Goal: Task Accomplishment & Management: Complete application form

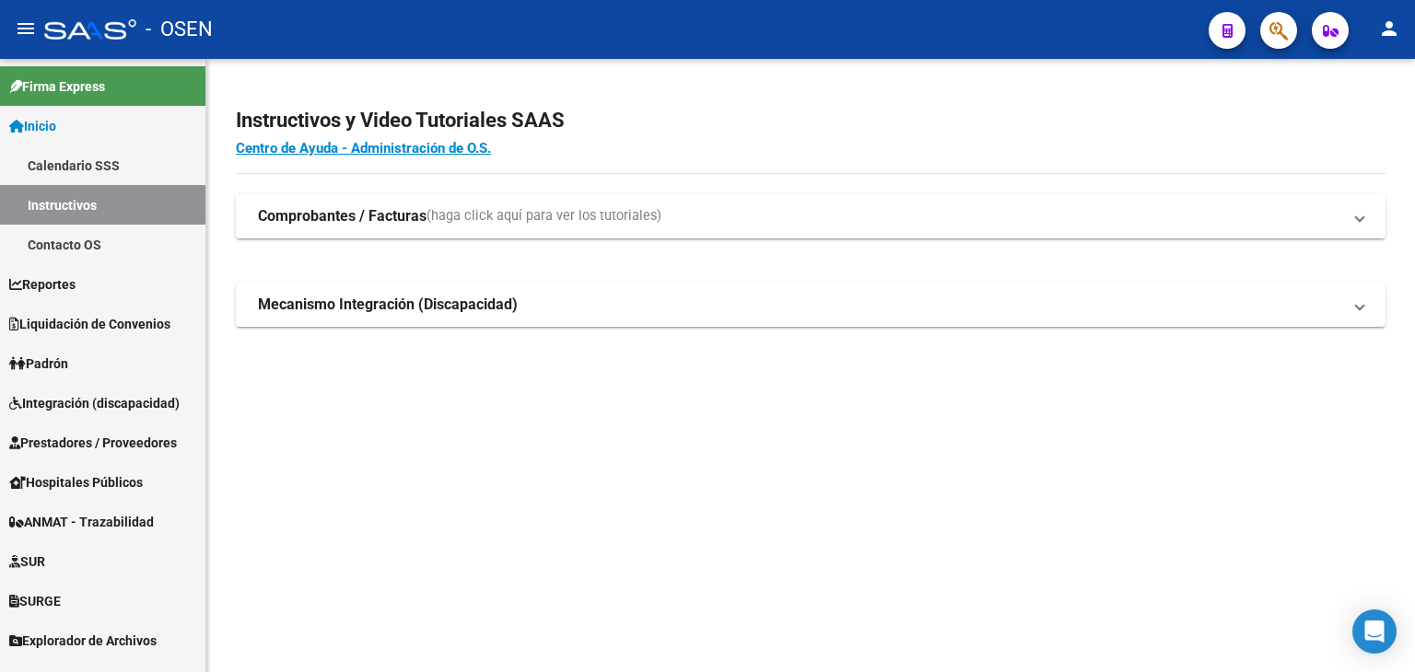
click at [1268, 24] on button "button" at bounding box center [1278, 30] width 37 height 37
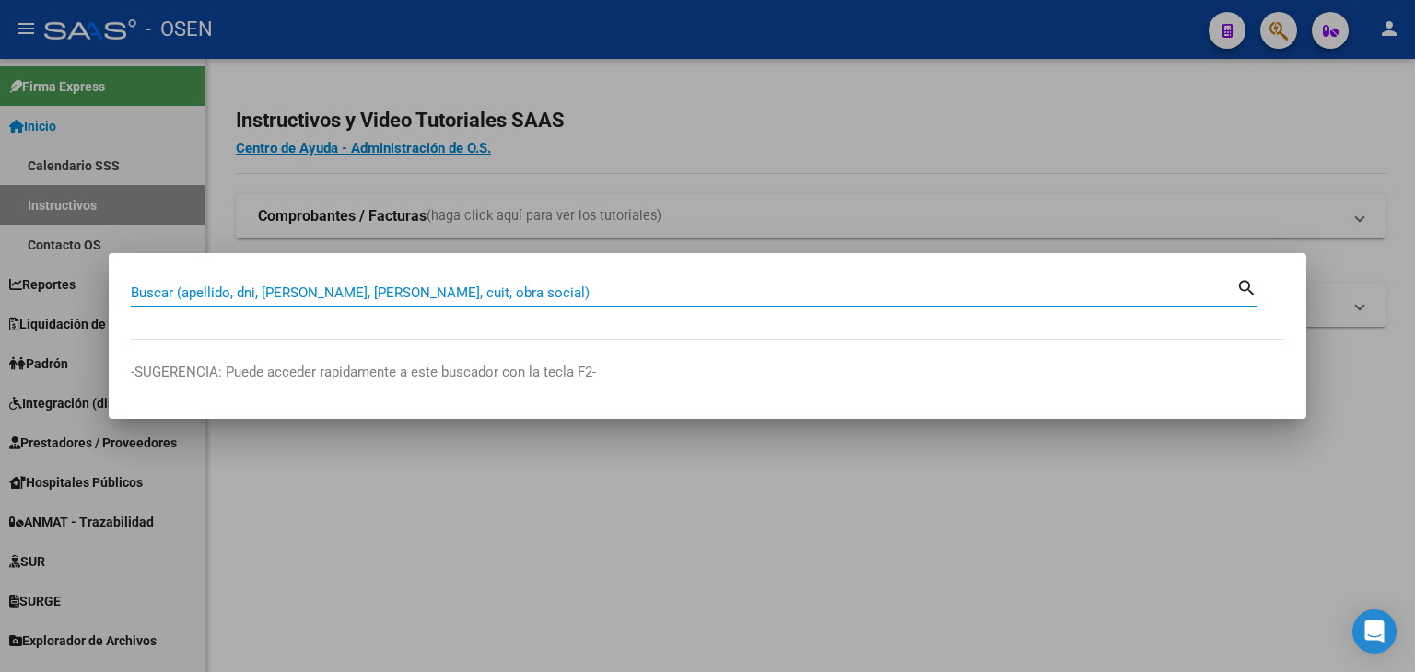
paste input "23508890389"
type input "23508890389"
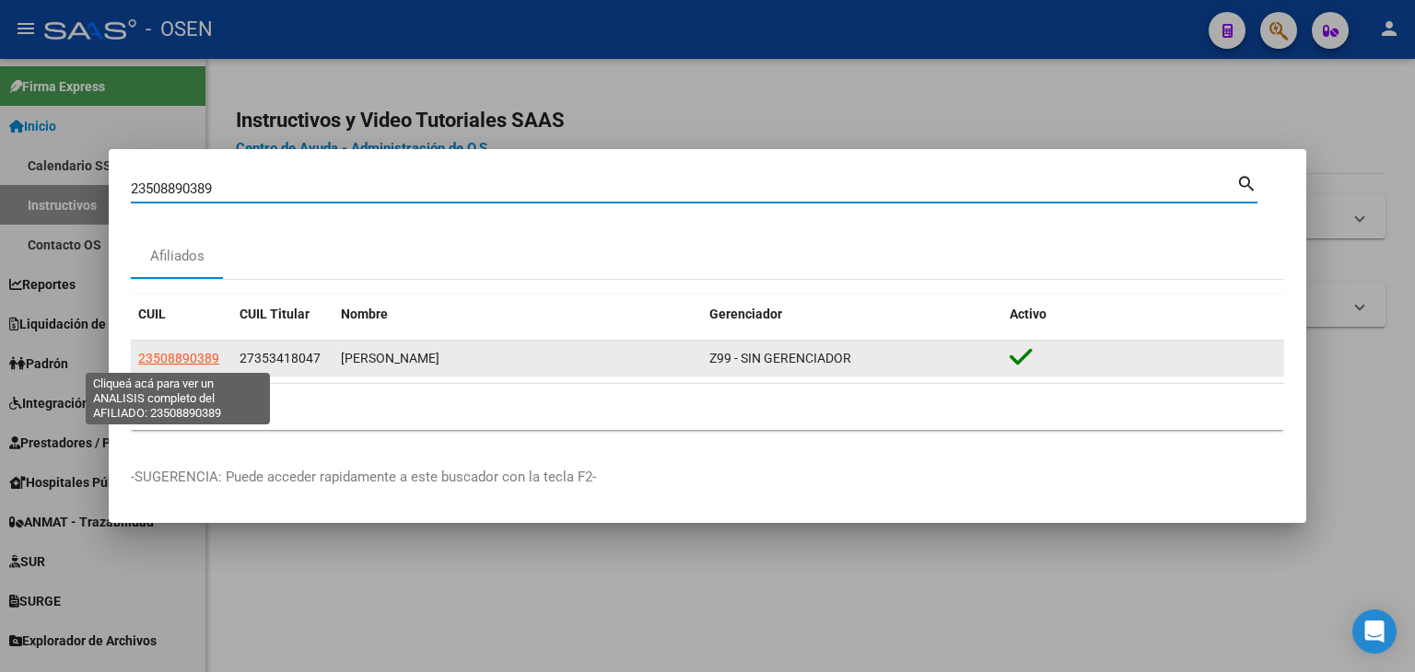
click at [194, 355] on span "23508890389" at bounding box center [178, 358] width 81 height 15
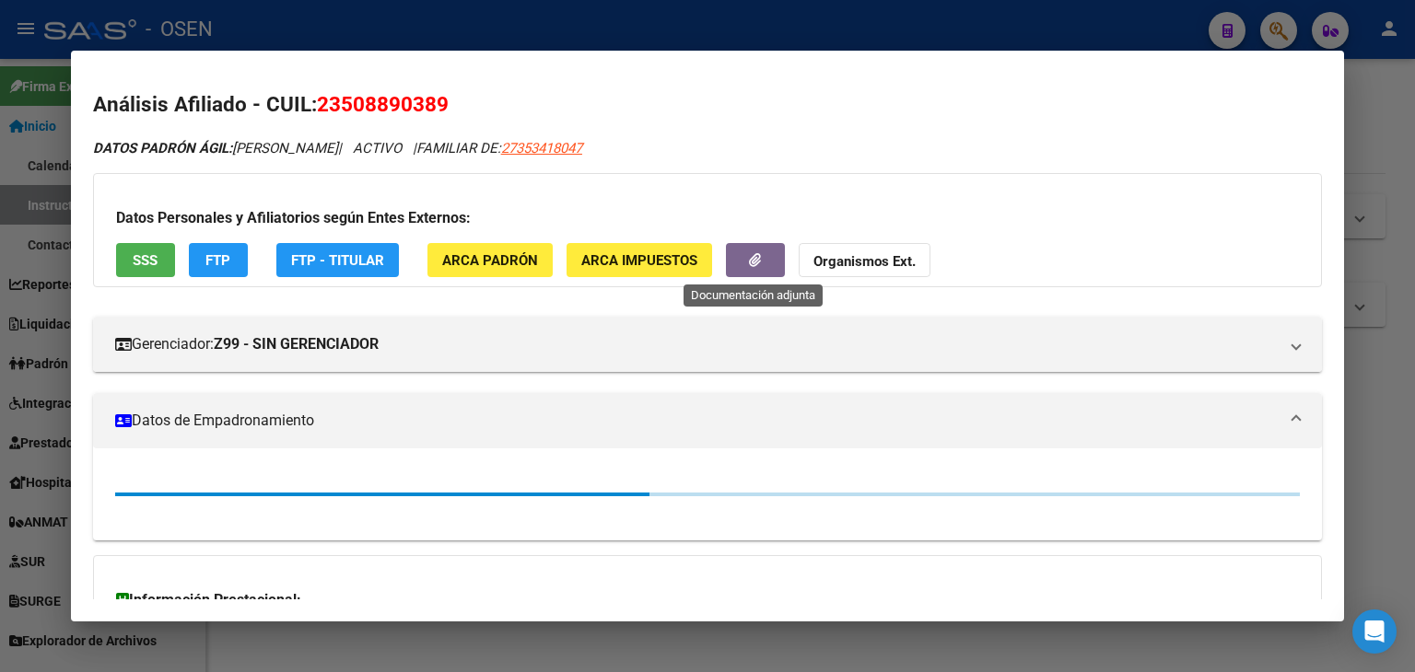
click at [744, 250] on button "button" at bounding box center [755, 260] width 59 height 34
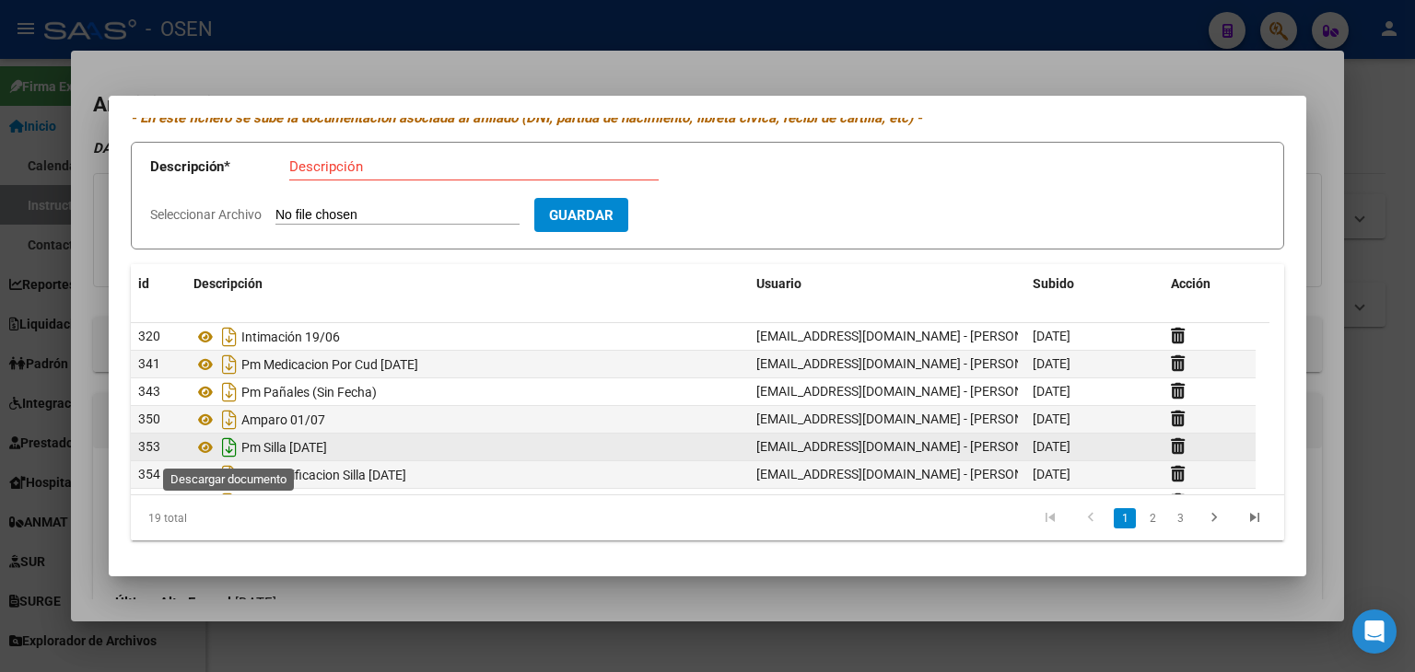
click at [226, 444] on icon "Descargar documento" at bounding box center [229, 447] width 24 height 29
drag, startPoint x: 305, startPoint y: 171, endPoint x: 307, endPoint y: 145, distance: 26.8
click at [307, 163] on input "Descripción" at bounding box center [473, 166] width 369 height 17
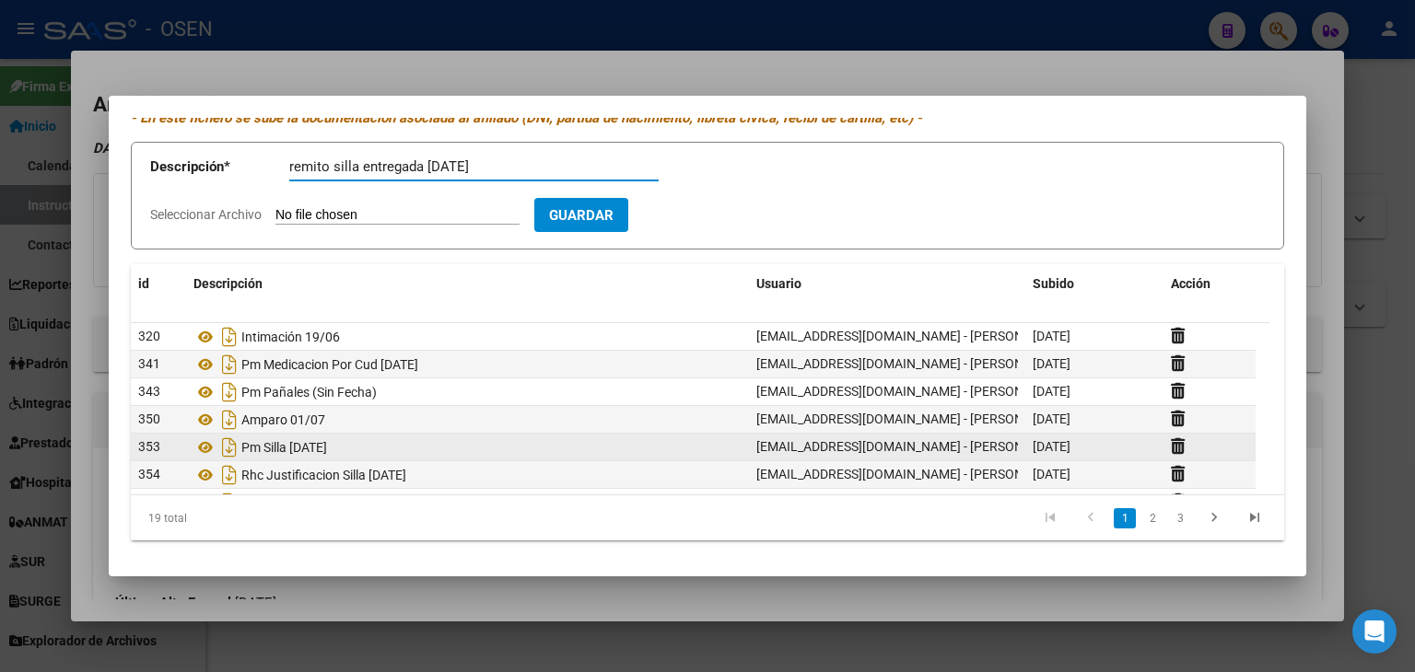
type input "remito silla entregada [DATE]"
click at [275, 207] on input "Seleccionar Archivo" at bounding box center [397, 216] width 244 height 18
type input "C:\fakepath\Remito (1) (1).pdf"
click at [717, 227] on button "Guardar" at bounding box center [688, 215] width 94 height 34
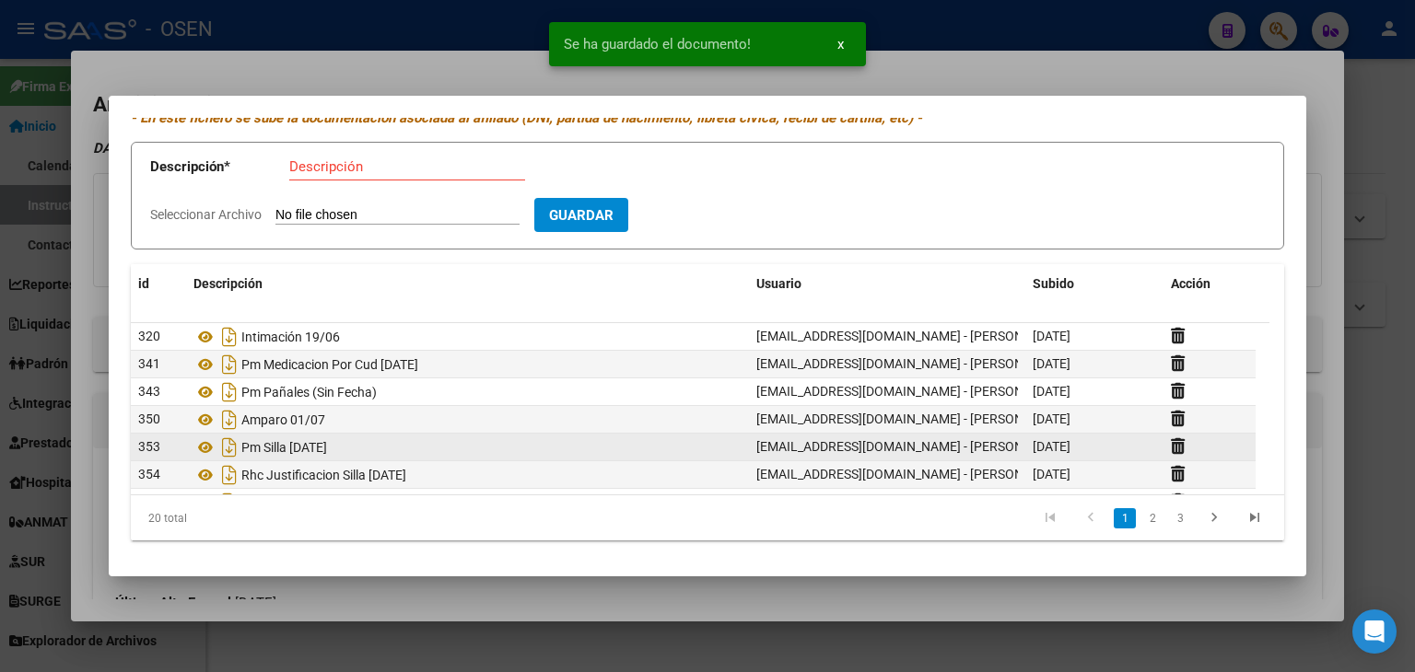
click at [376, 166] on input "Descripción" at bounding box center [407, 166] width 236 height 17
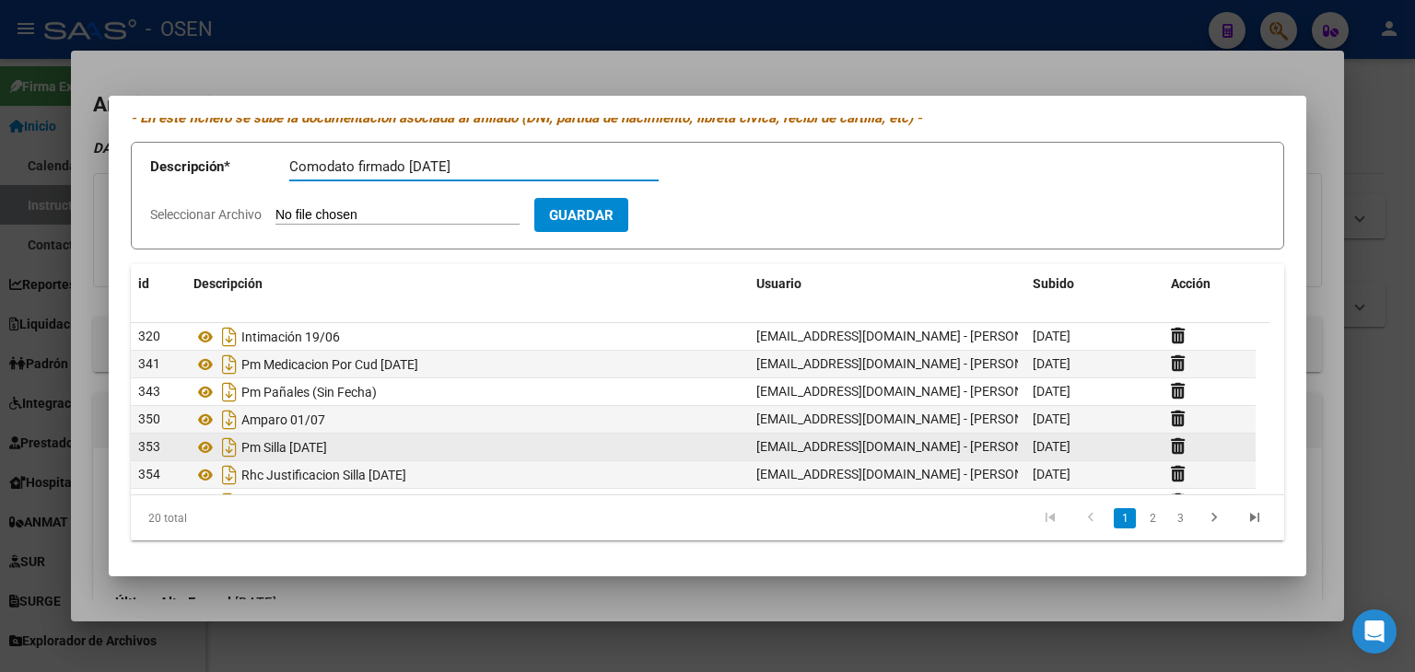
type input "Comodato firmado [DATE]"
click at [275, 207] on input "Seleccionar Archivo" at bounding box center [397, 216] width 244 height 18
type input "C:\fakepath\Comodato.pdf"
click at [356, 163] on input "Comodato firmado [DATE]" at bounding box center [473, 166] width 369 height 17
type input "Comodato silla firmado [DATE]"
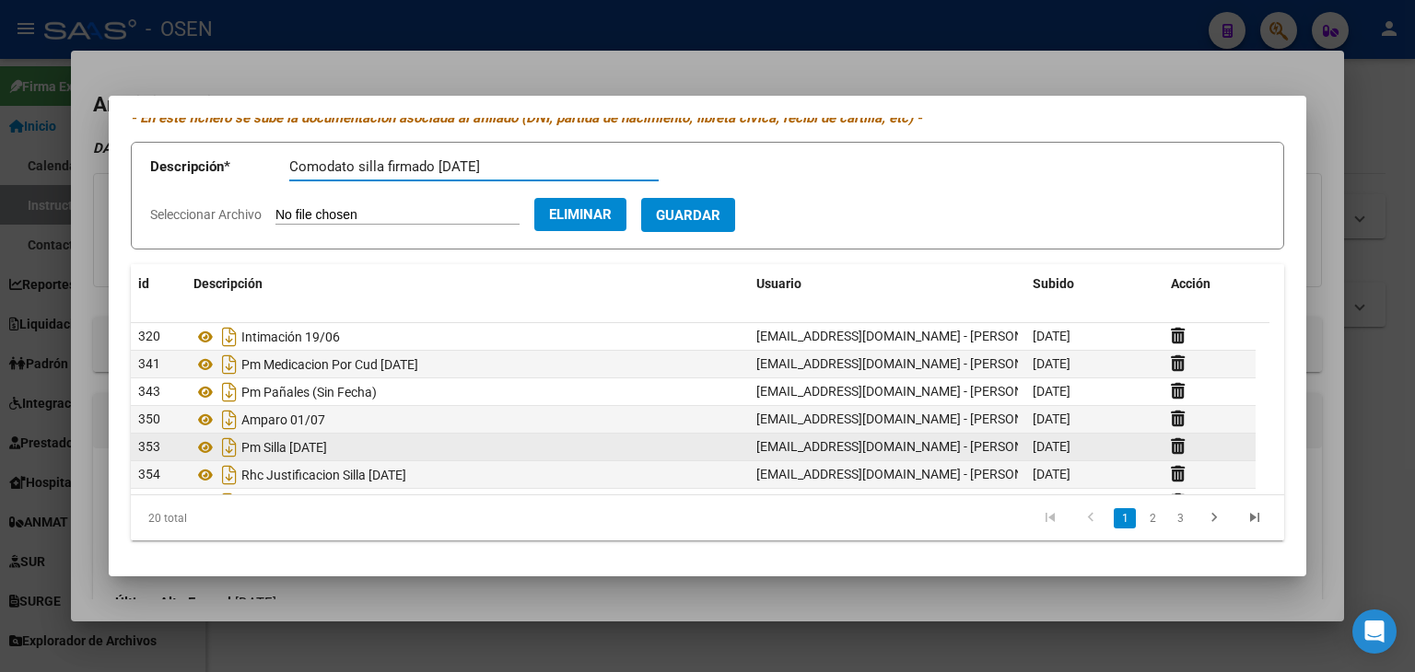
click at [726, 202] on button "Guardar" at bounding box center [688, 215] width 94 height 34
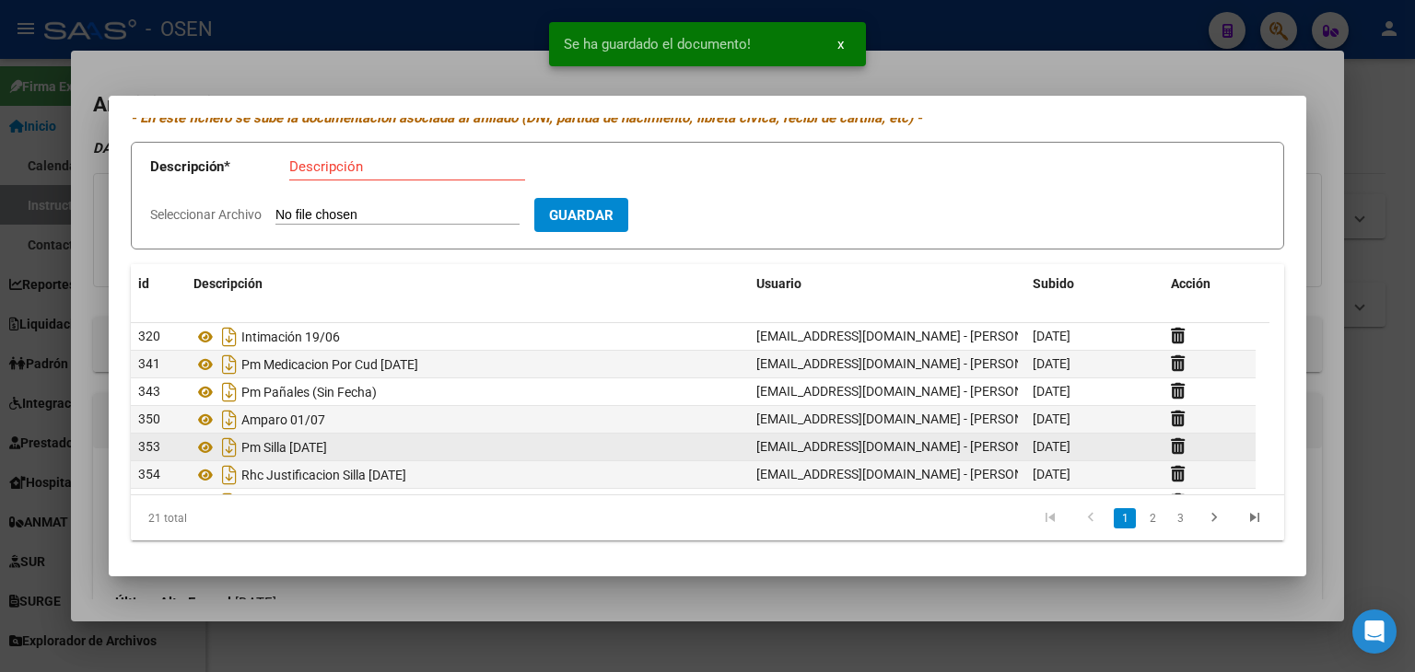
click at [1393, 77] on div at bounding box center [707, 336] width 1415 height 672
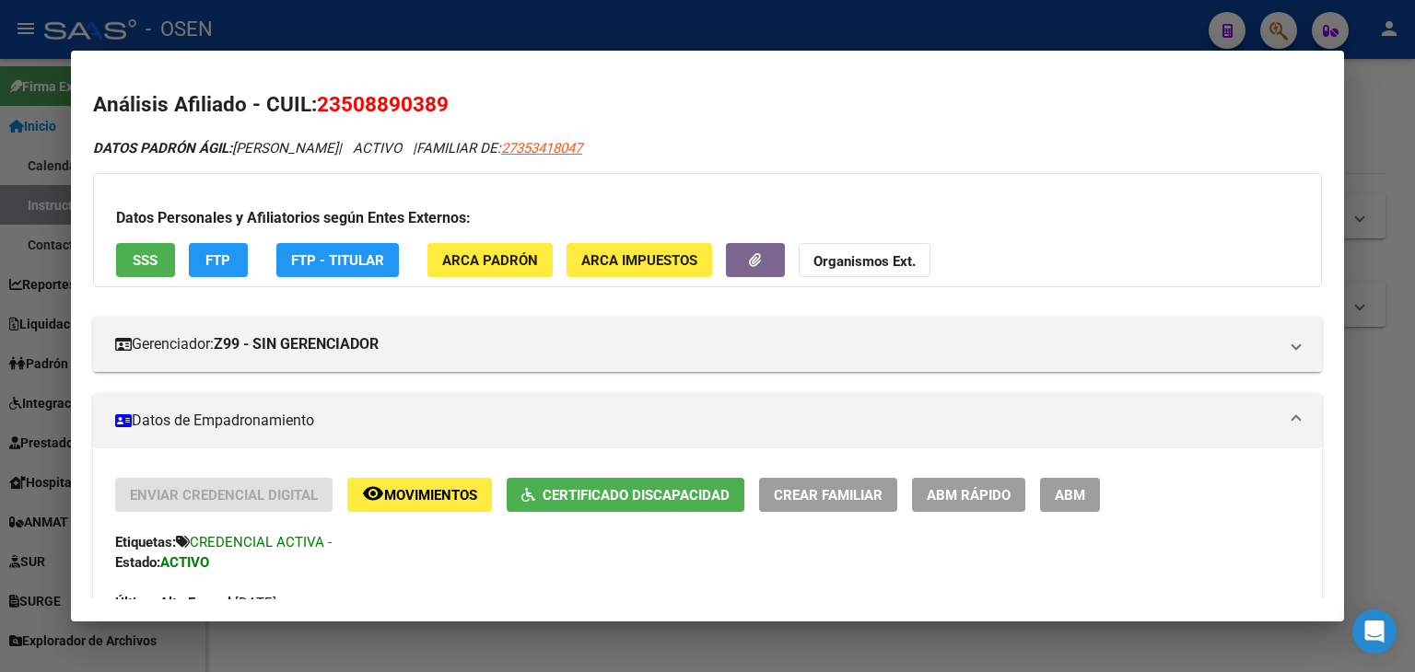
click at [550, 34] on div at bounding box center [707, 336] width 1415 height 672
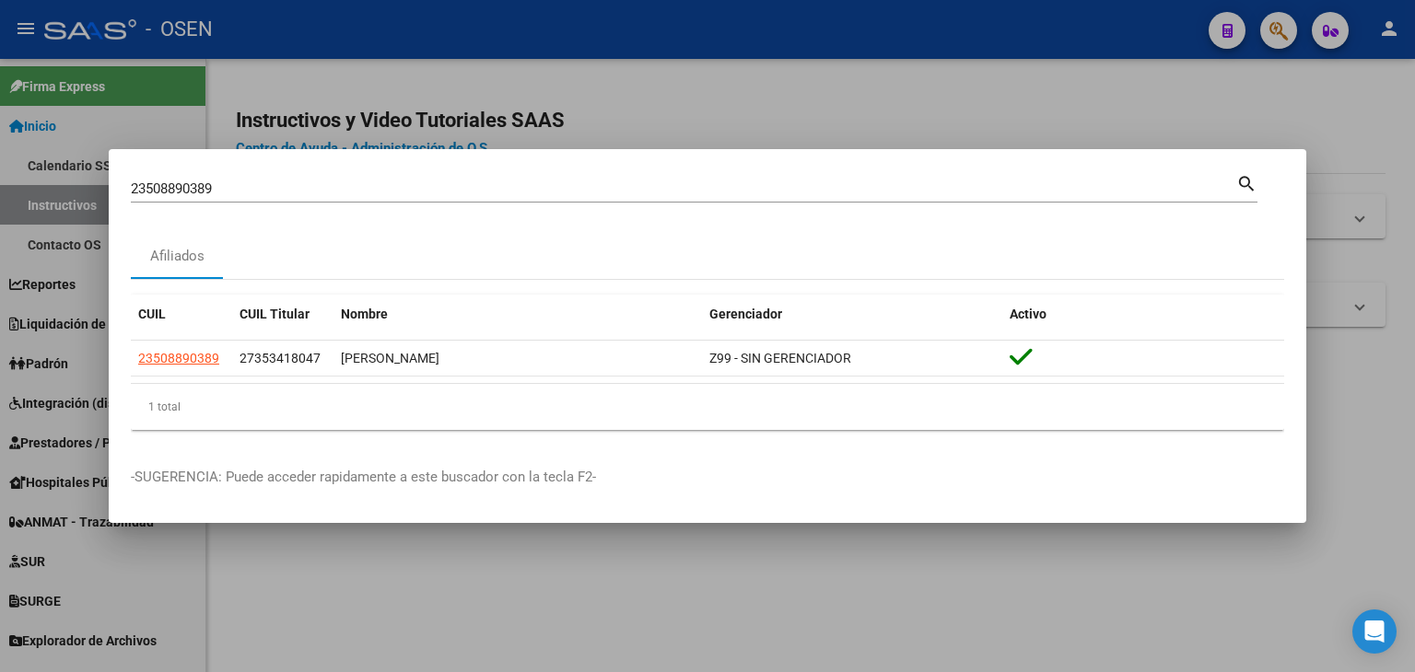
click at [550, 34] on div at bounding box center [707, 336] width 1415 height 672
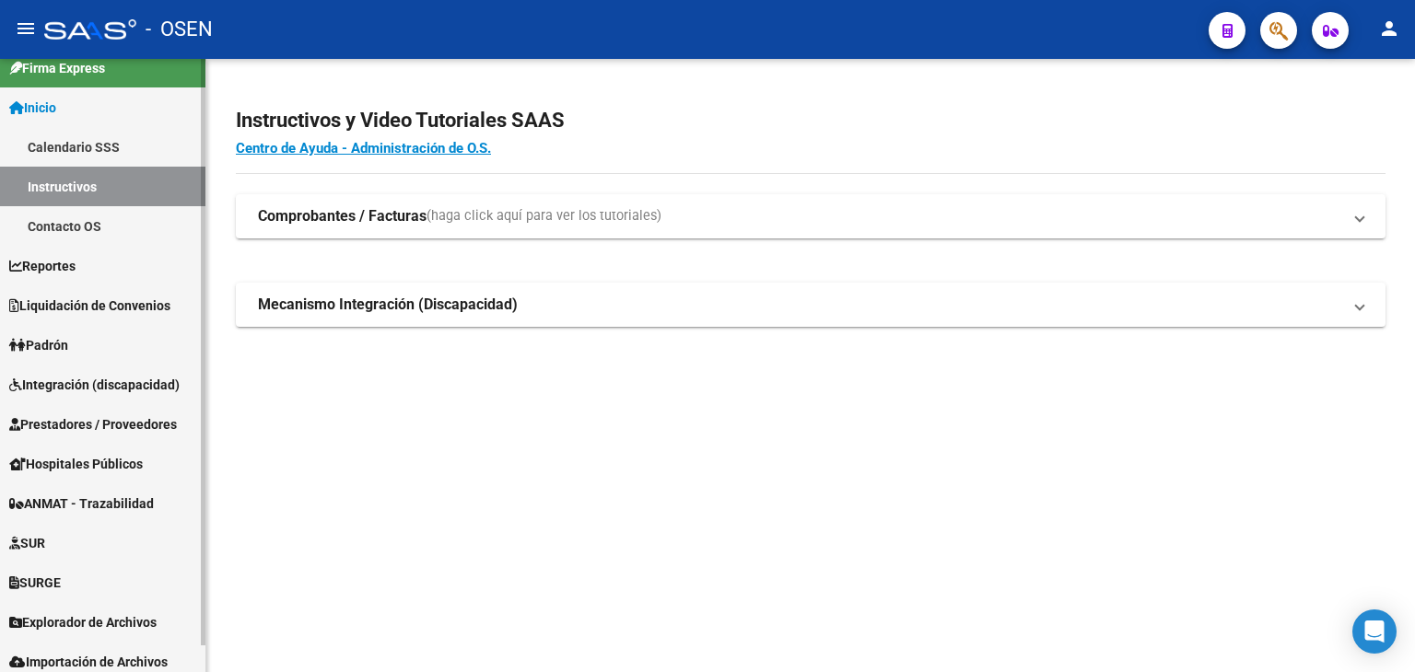
scroll to position [28, 0]
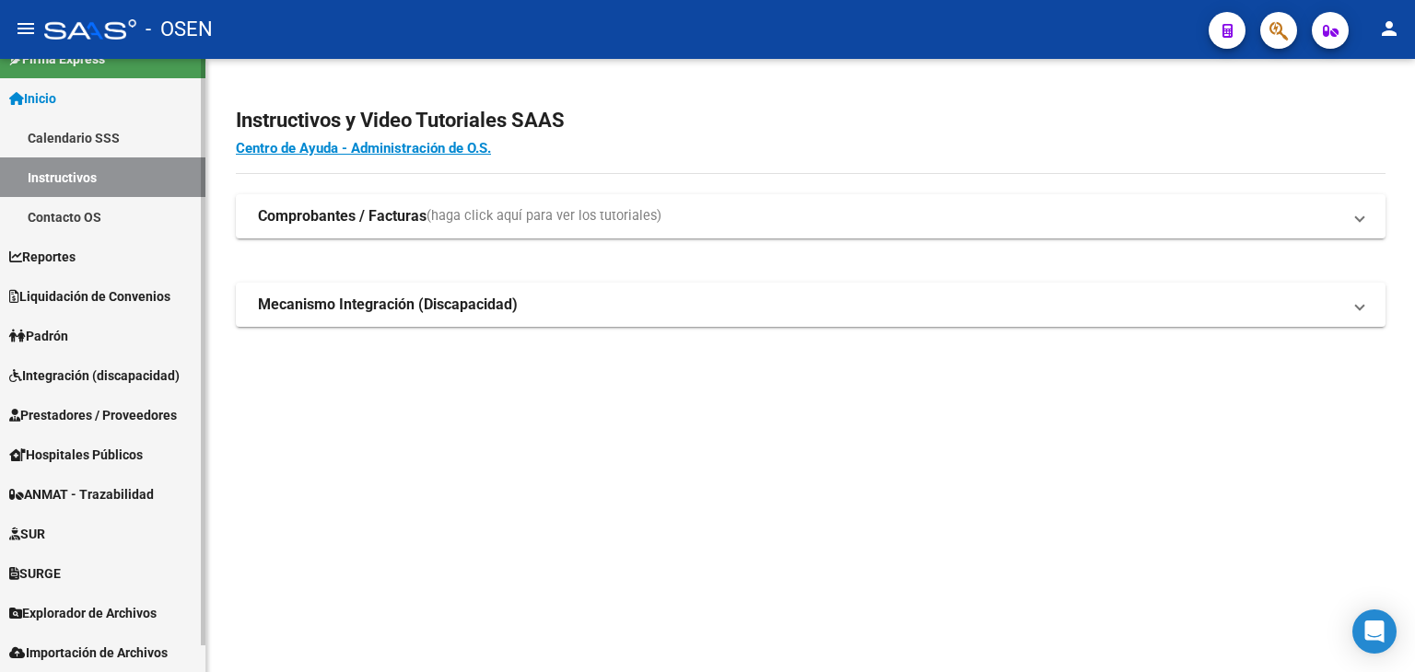
click at [61, 415] on span "Prestadores / Proveedores" at bounding box center [93, 415] width 168 height 20
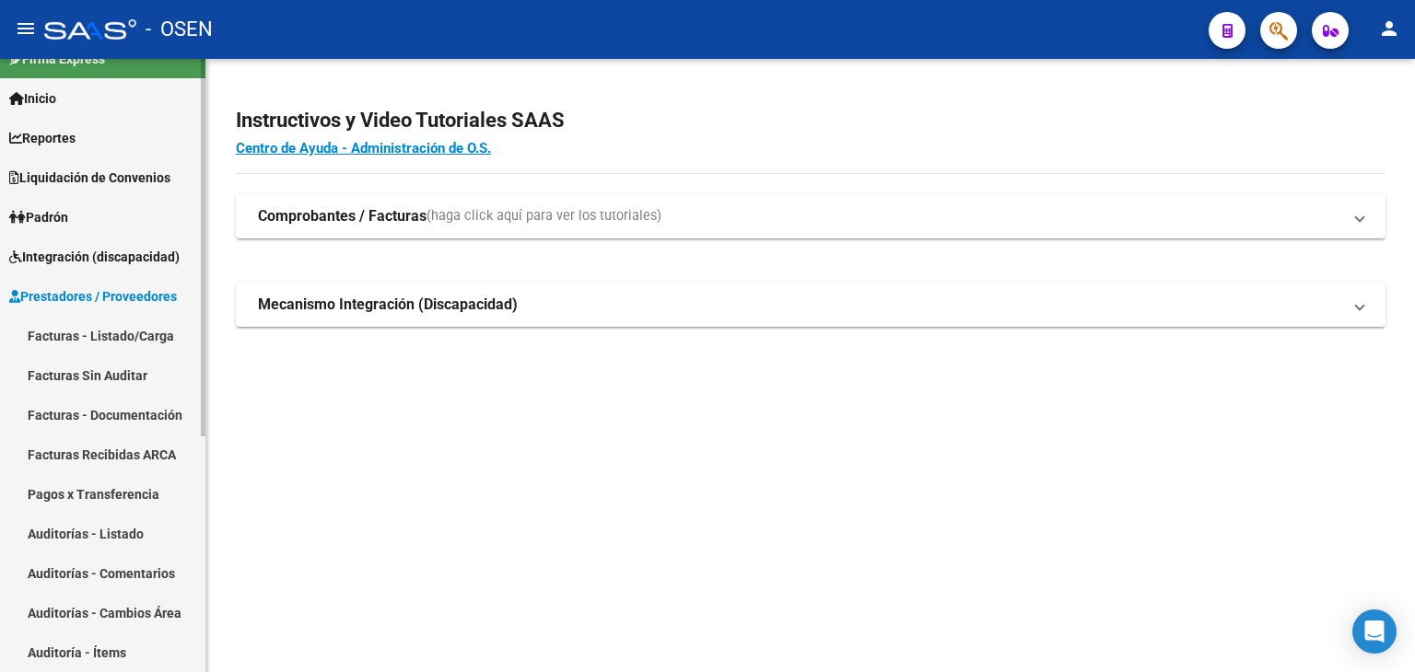
click at [98, 321] on link "Facturas - Listado/Carga" at bounding box center [102, 336] width 205 height 40
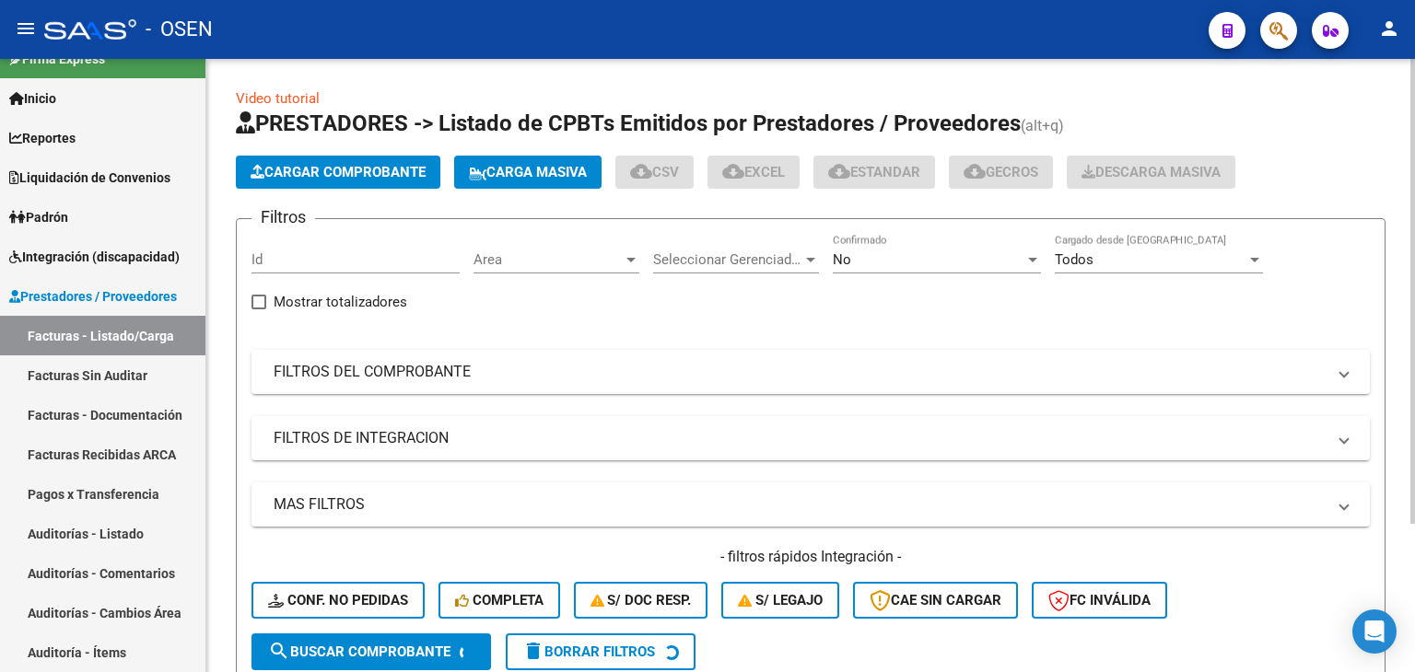
click at [871, 249] on div "No Confirmado" at bounding box center [937, 254] width 208 height 40
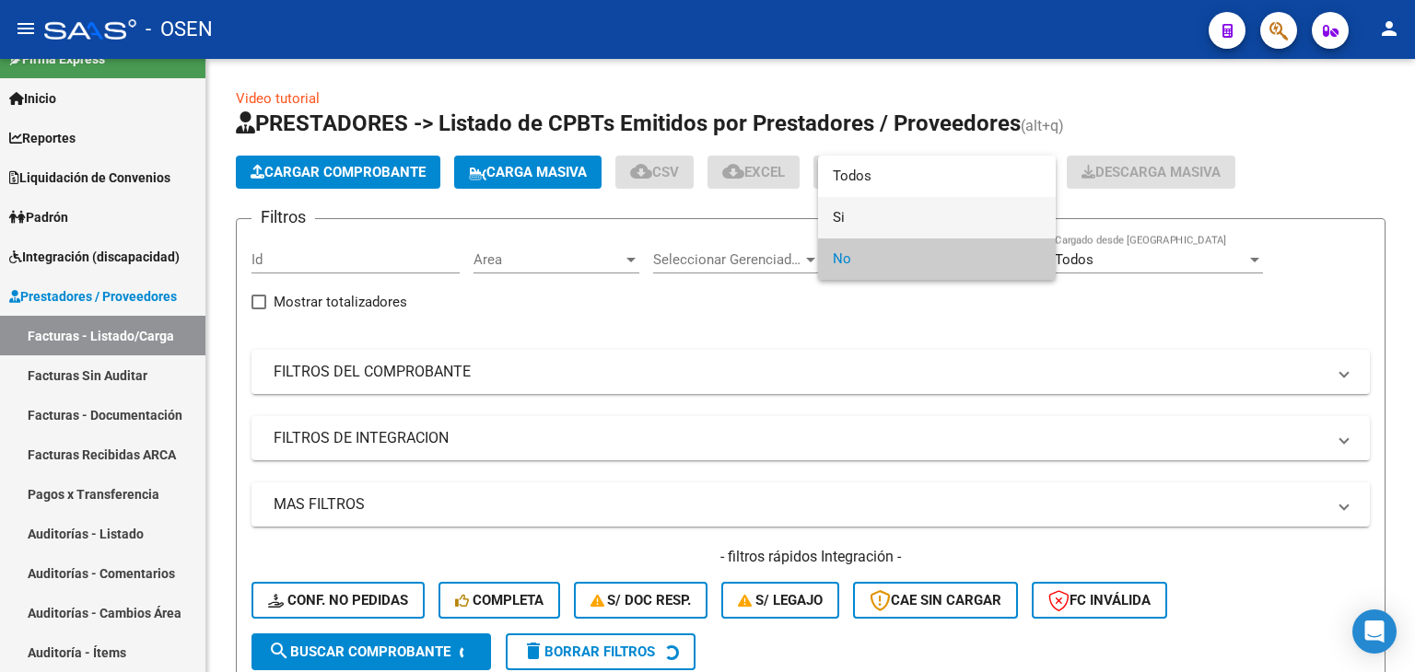
click at [866, 212] on span "Si" at bounding box center [937, 217] width 208 height 41
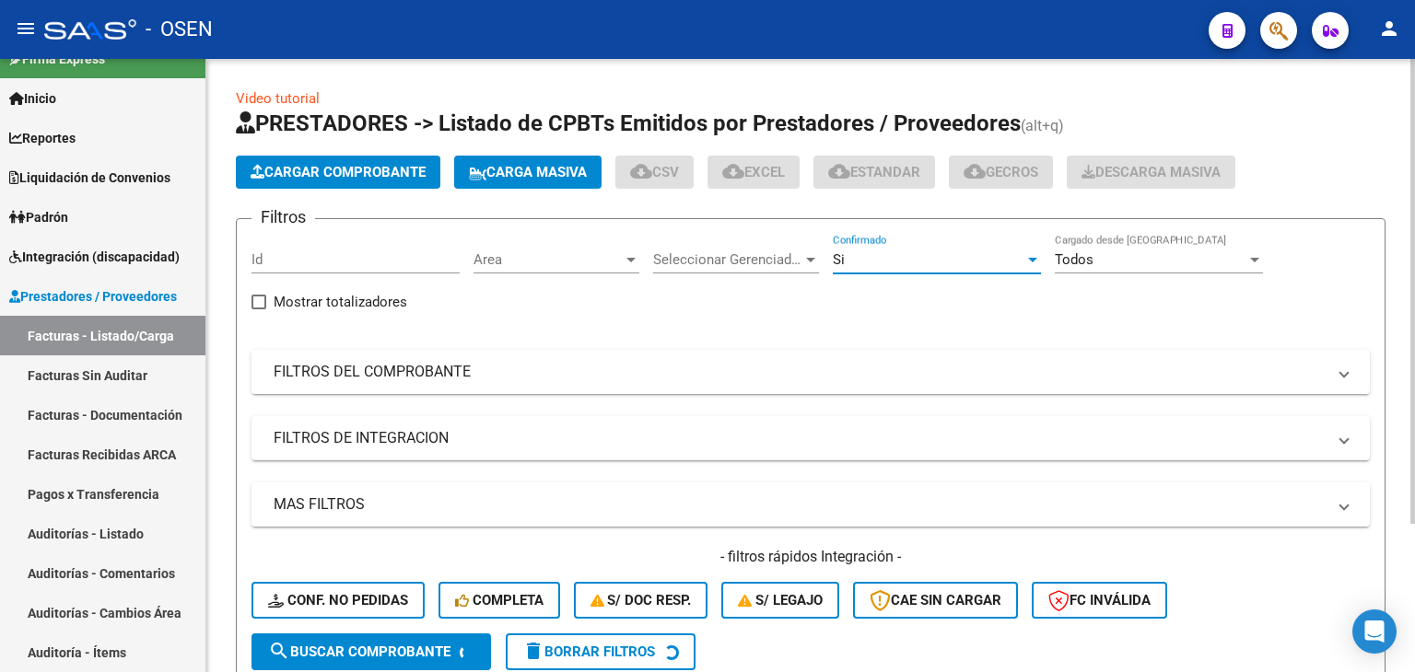
click at [598, 364] on mat-panel-title "FILTROS DEL COMPROBANTE" at bounding box center [800, 372] width 1052 height 20
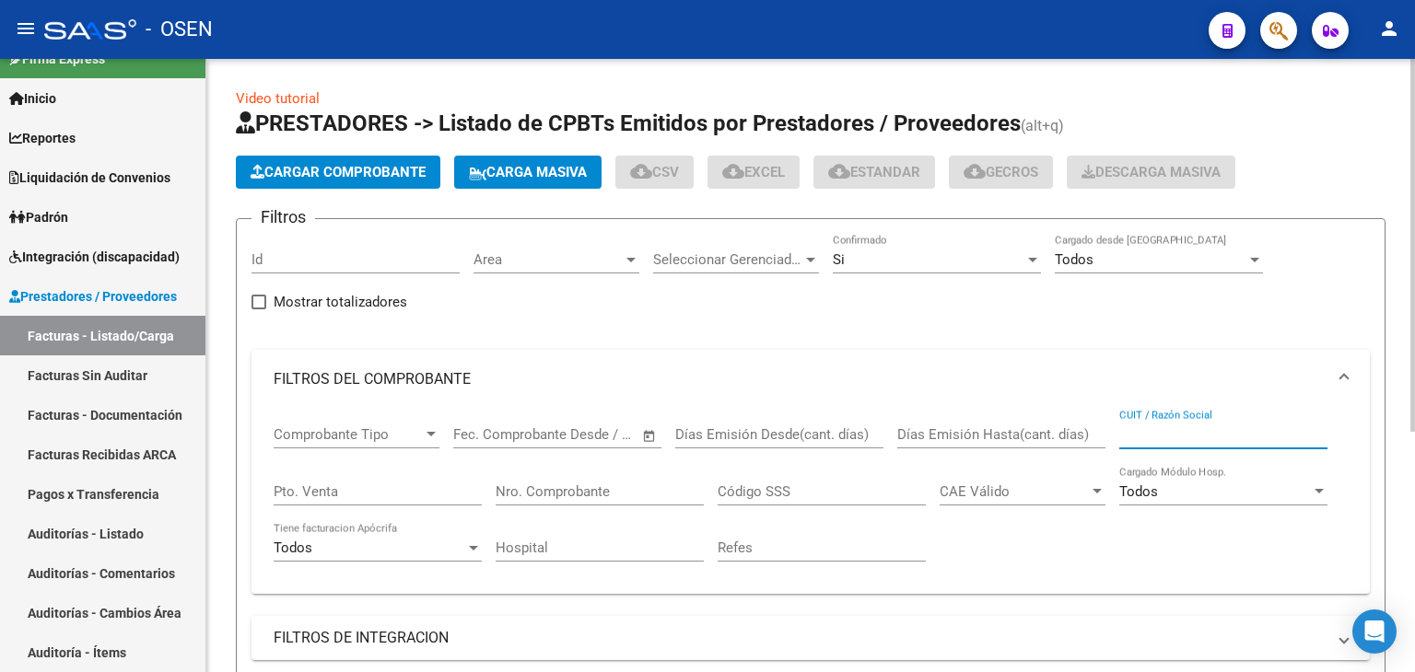
click at [1164, 427] on input "CUIT / Razón Social" at bounding box center [1223, 435] width 208 height 17
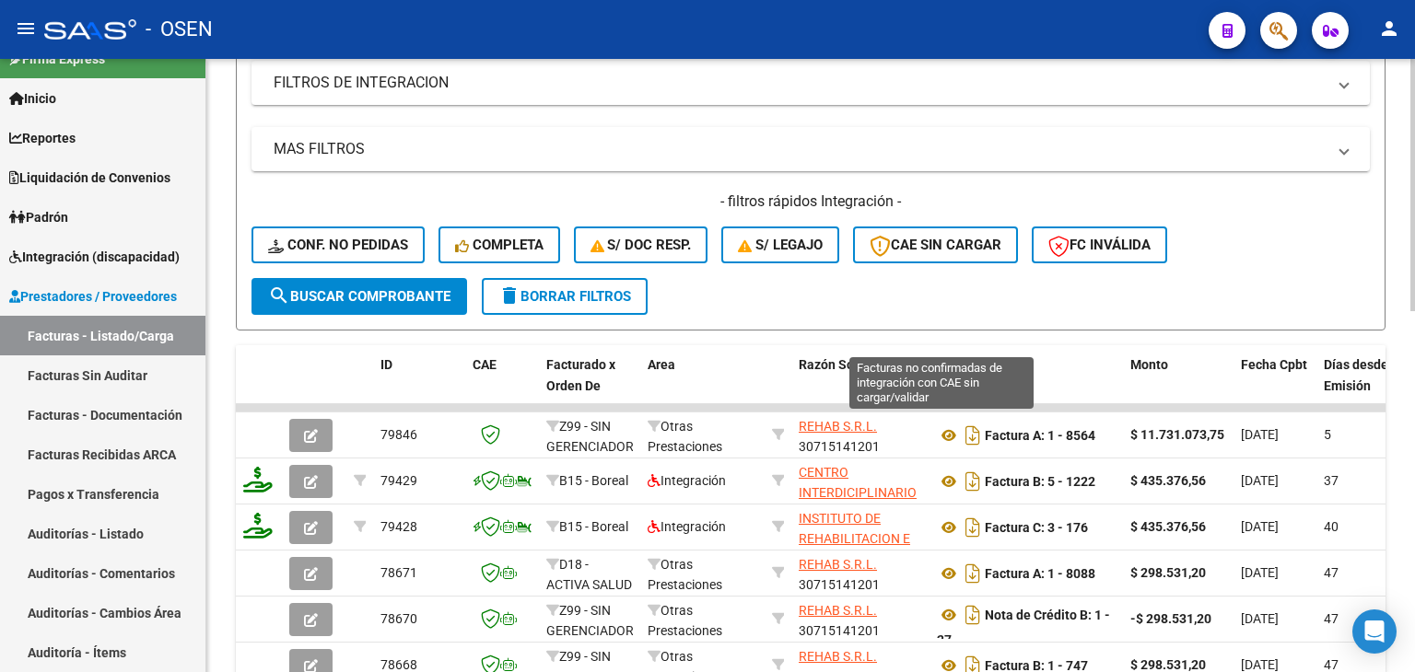
scroll to position [645, 0]
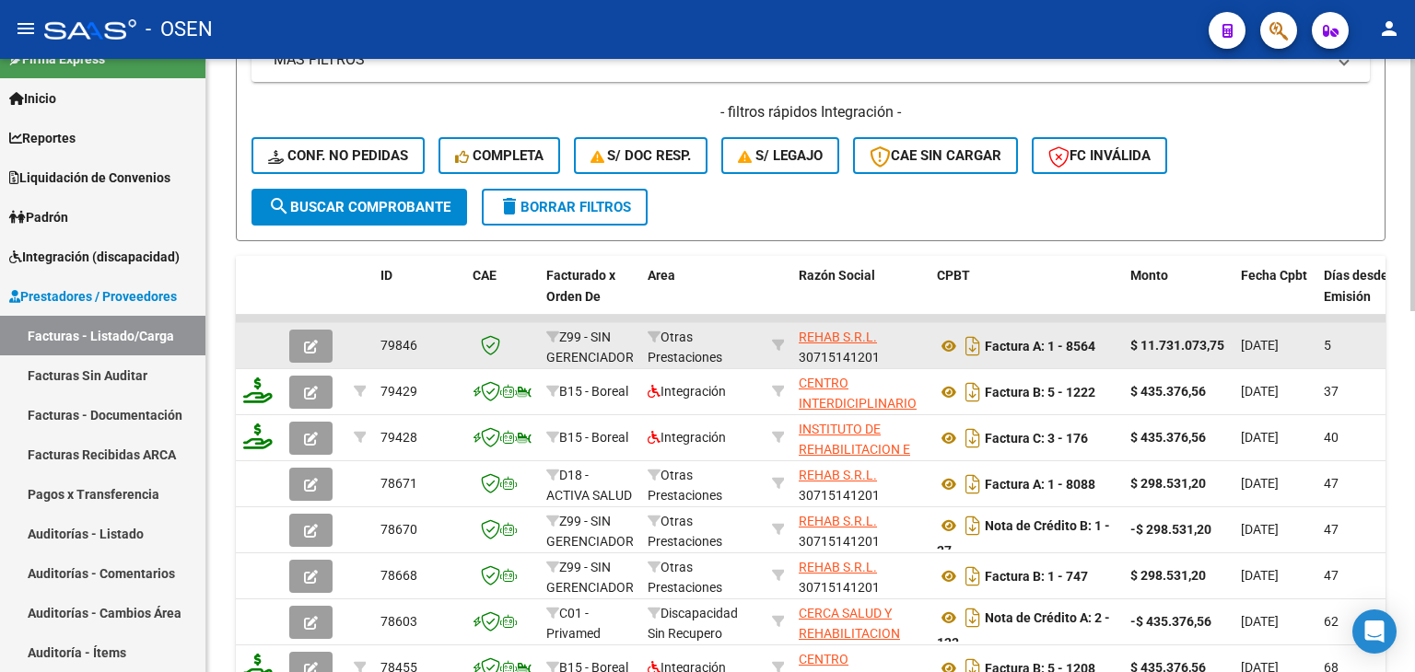
type input "rehab"
drag, startPoint x: 888, startPoint y: 358, endPoint x: 783, endPoint y: 358, distance: 105.0
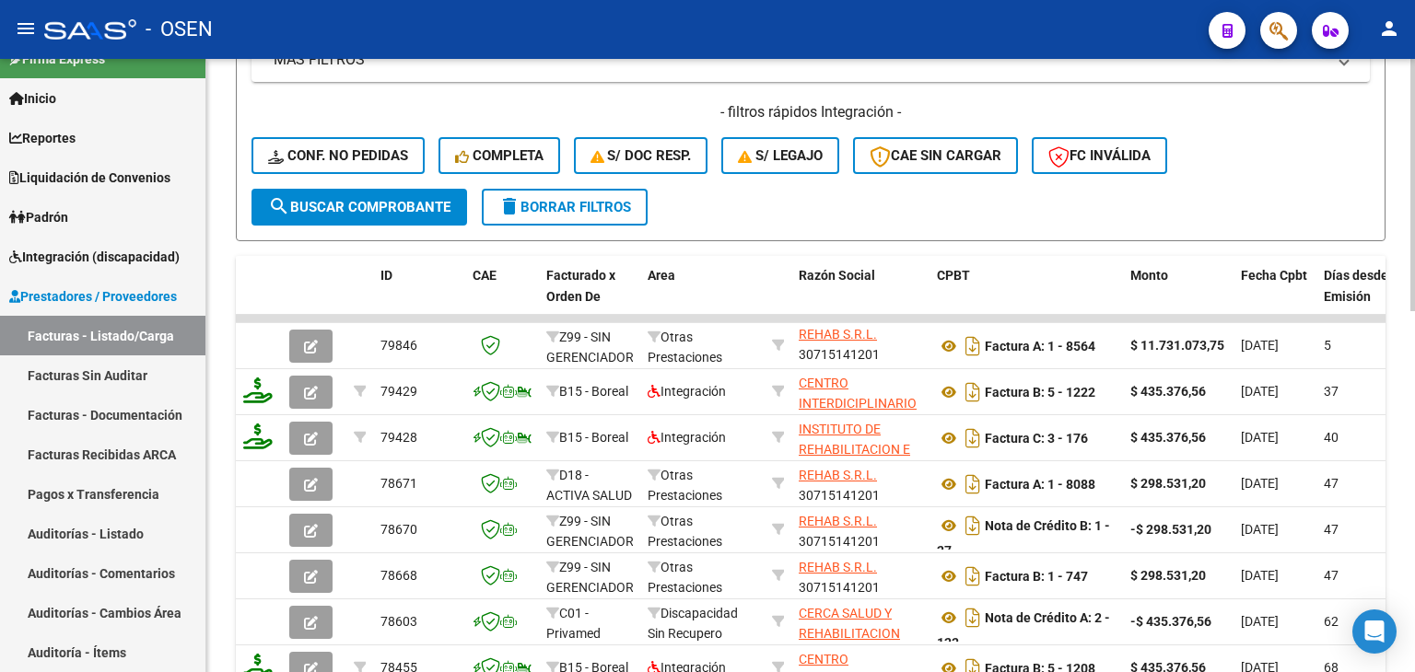
copy div "REHAB S.R.L. 30715141201"
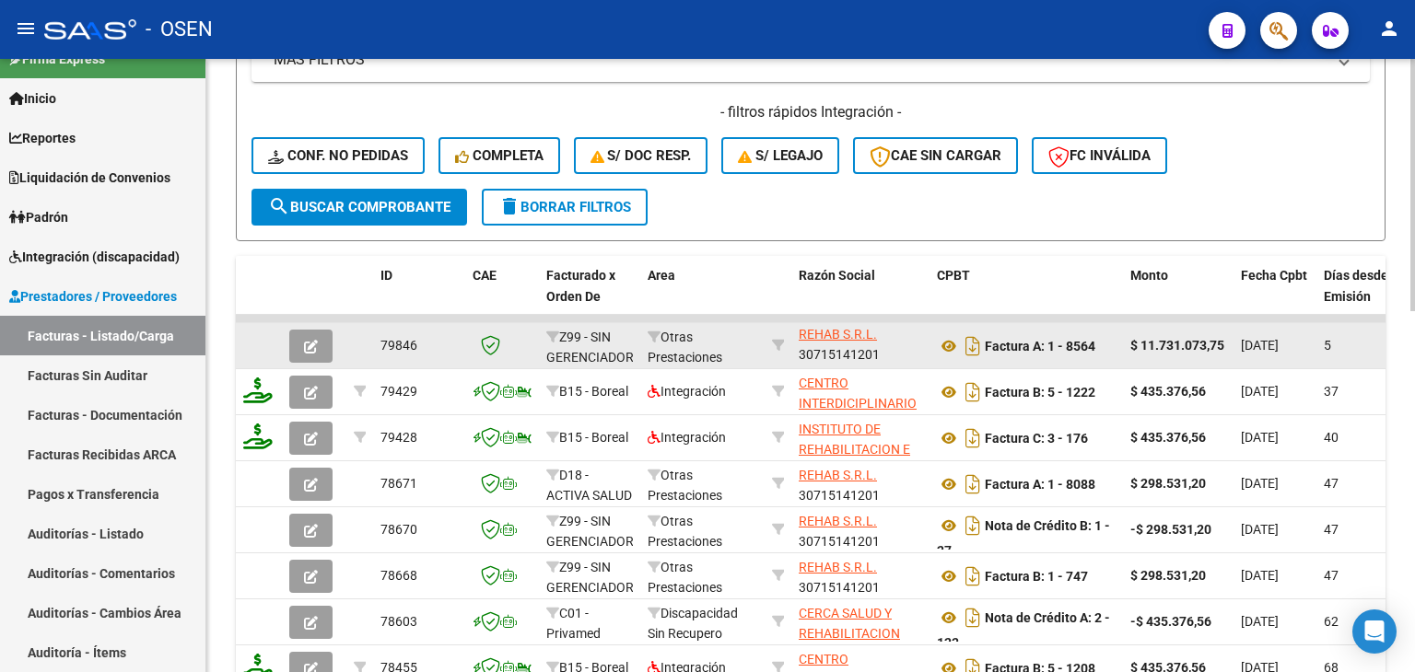
drag, startPoint x: 1234, startPoint y: 345, endPoint x: 1135, endPoint y: 347, distance: 99.5
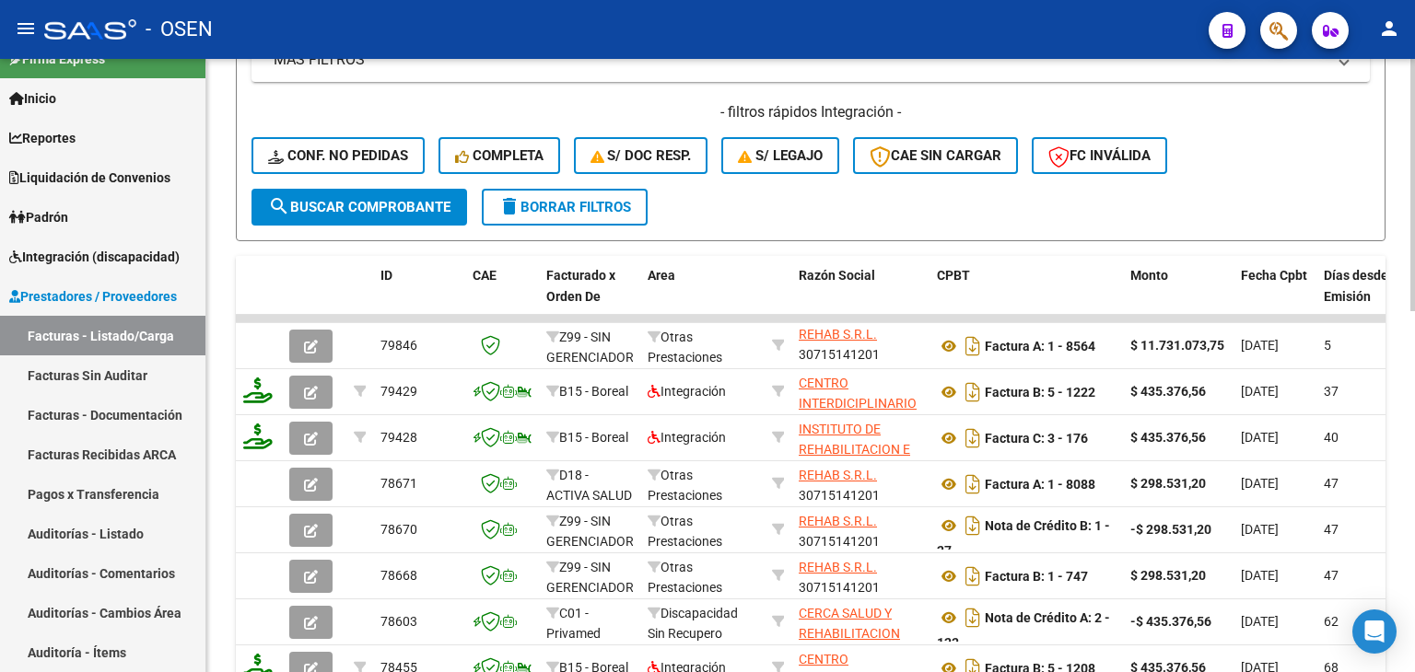
copy strong "11.731.073,75"
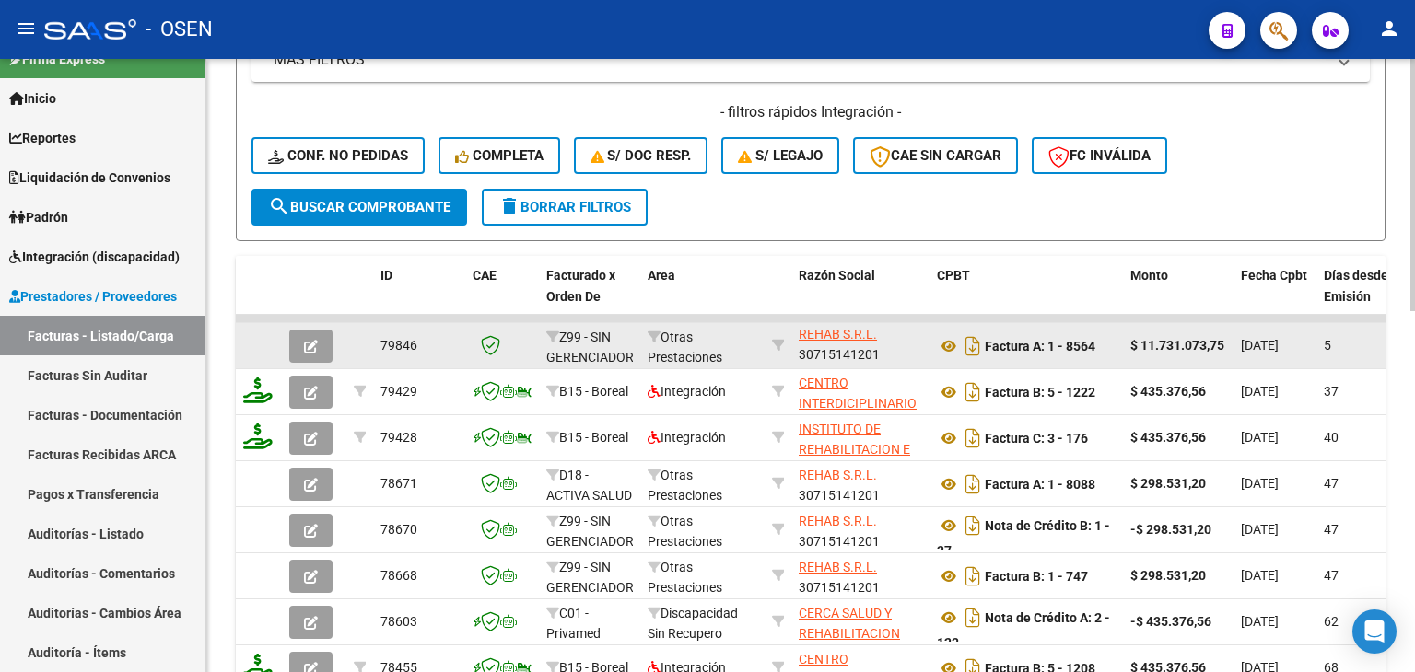
click at [324, 341] on button "button" at bounding box center [310, 346] width 43 height 33
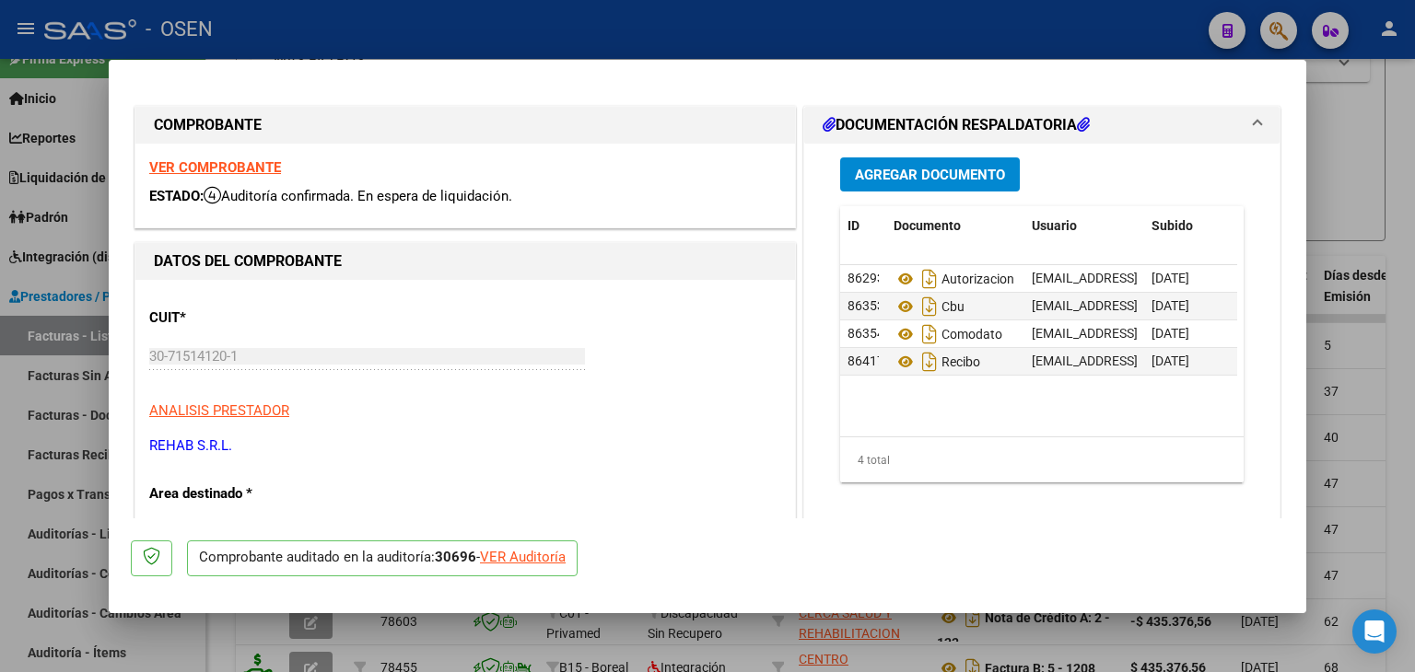
click at [903, 181] on span "Agregar Documento" at bounding box center [930, 175] width 150 height 17
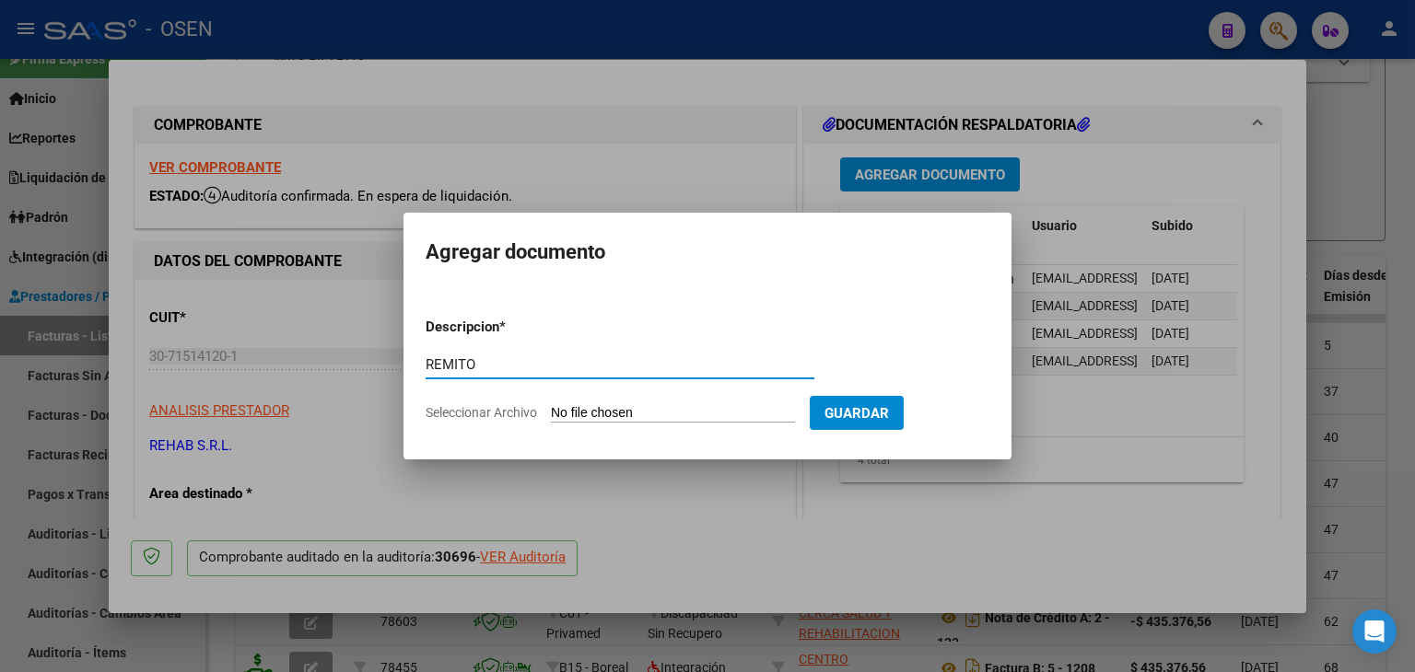
type input "REMITO"
click at [551, 405] on input "Seleccionar Archivo" at bounding box center [673, 414] width 244 height 18
type input "C:\fakepath\Remito (1) (1).pdf"
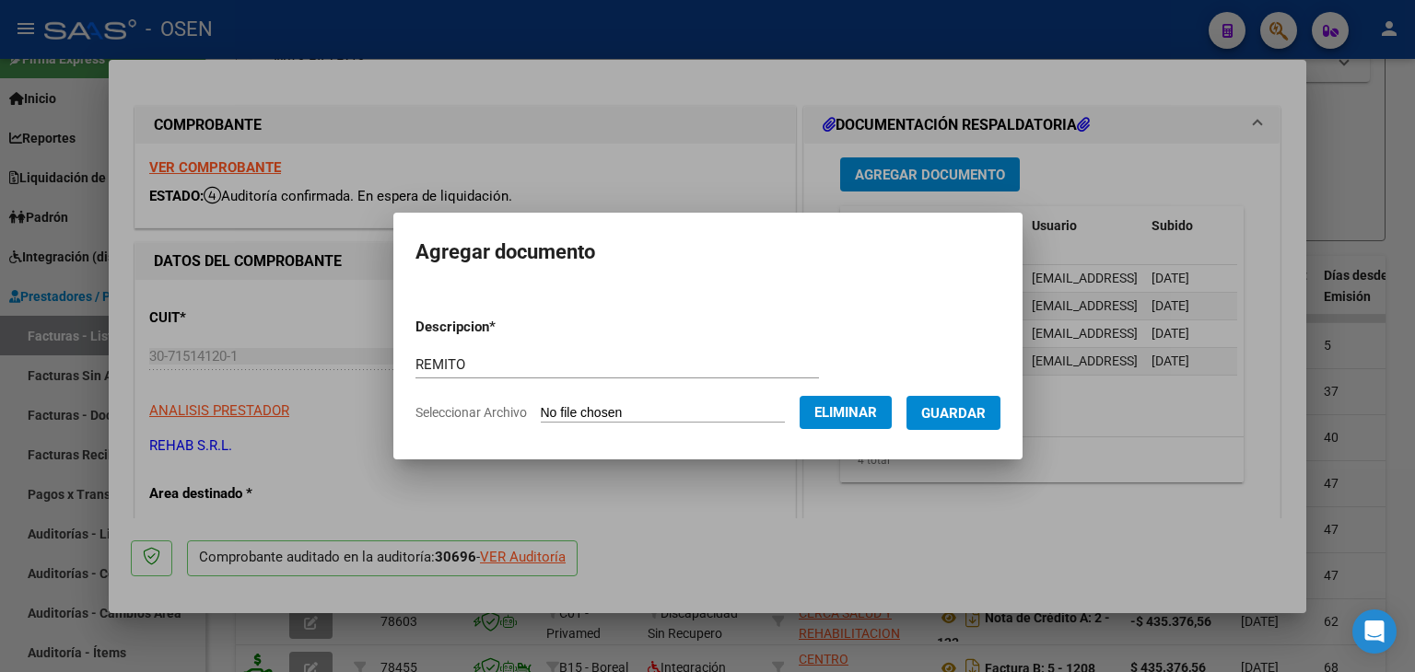
click at [972, 415] on span "Guardar" at bounding box center [953, 413] width 64 height 17
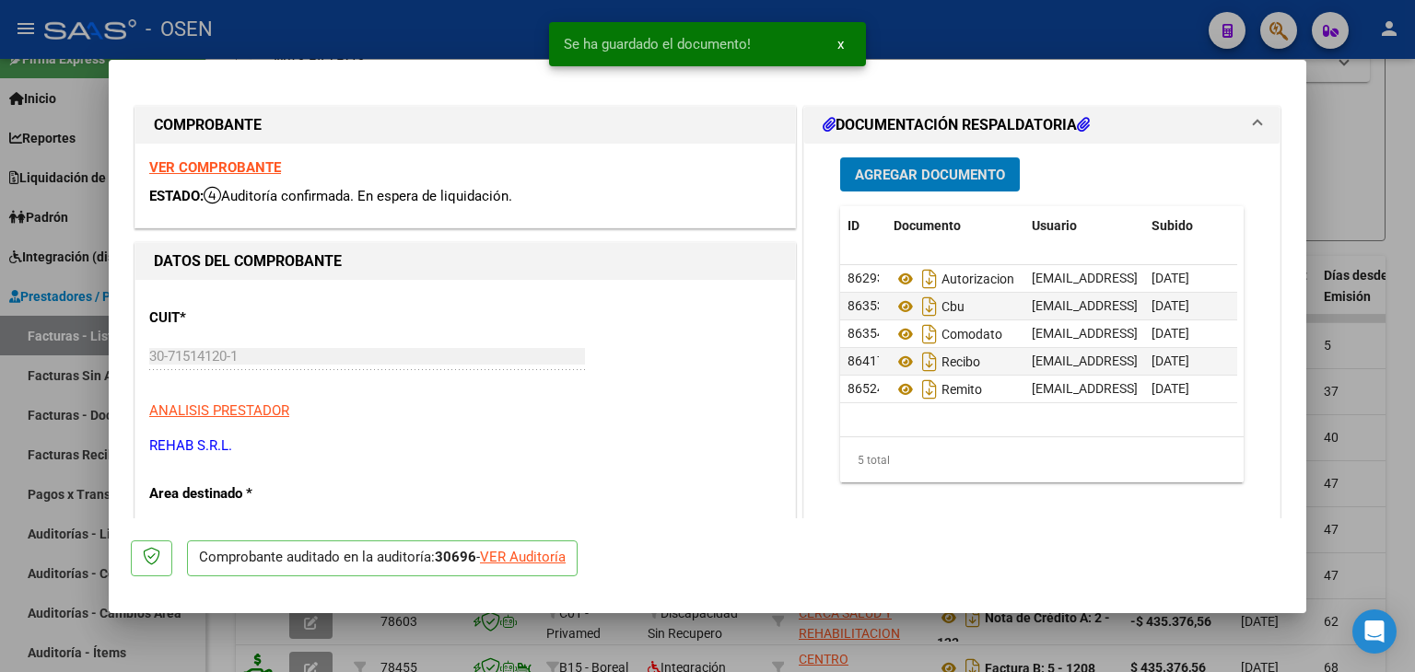
click at [912, 179] on span "Agregar Documento" at bounding box center [930, 175] width 150 height 17
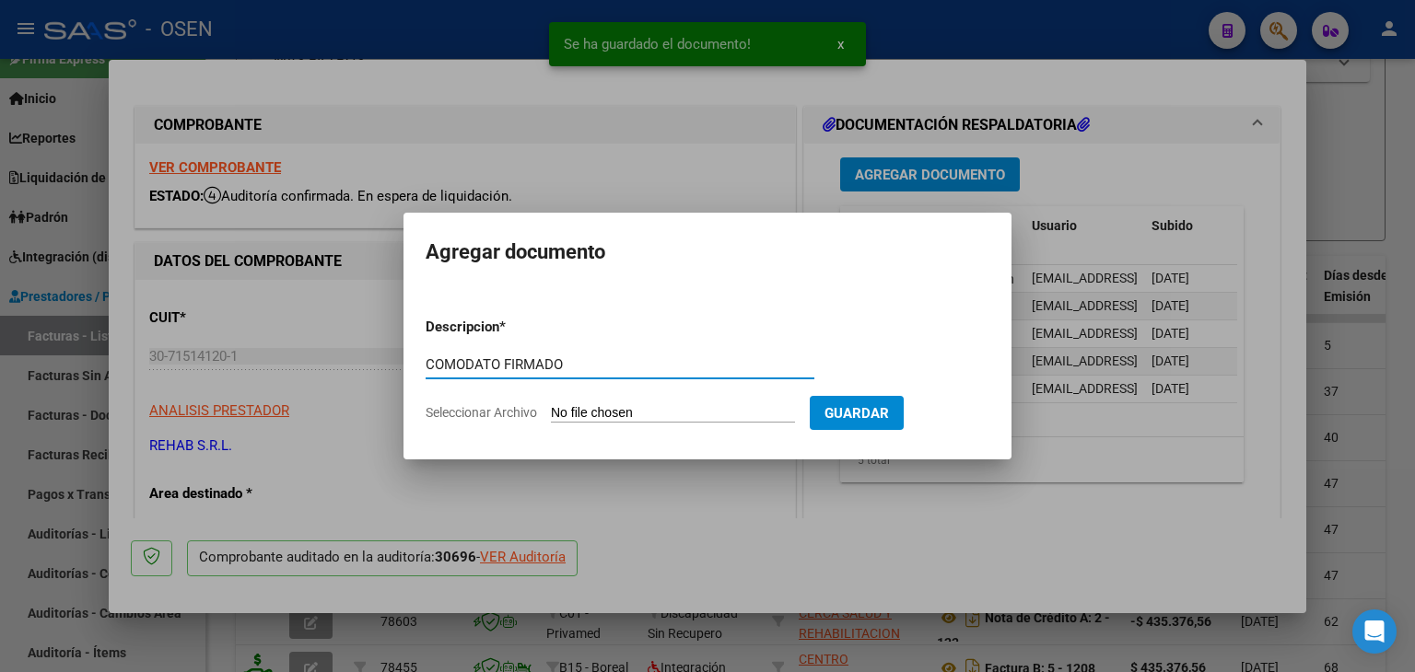
type input "COMODATO FIRMADO"
click at [551, 405] on input "Seleccionar Archivo" at bounding box center [673, 414] width 244 height 18
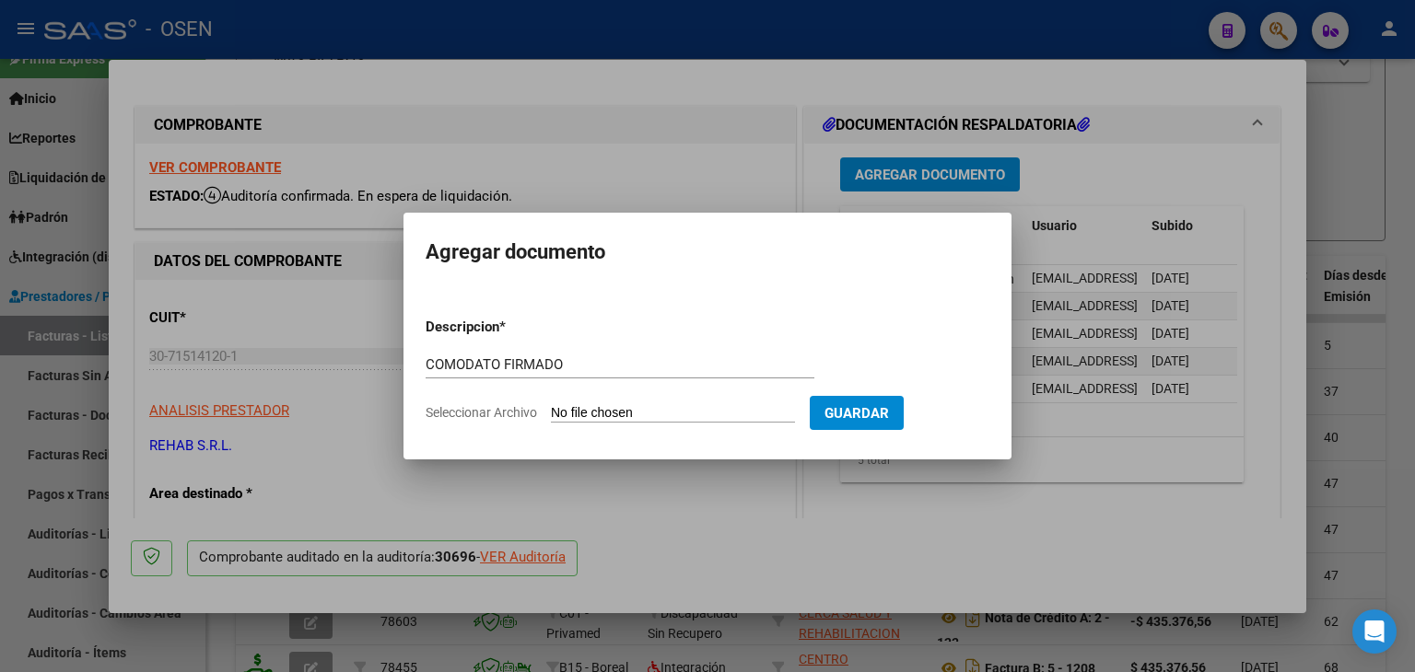
type input "C:\fakepath\Comodato.pdf"
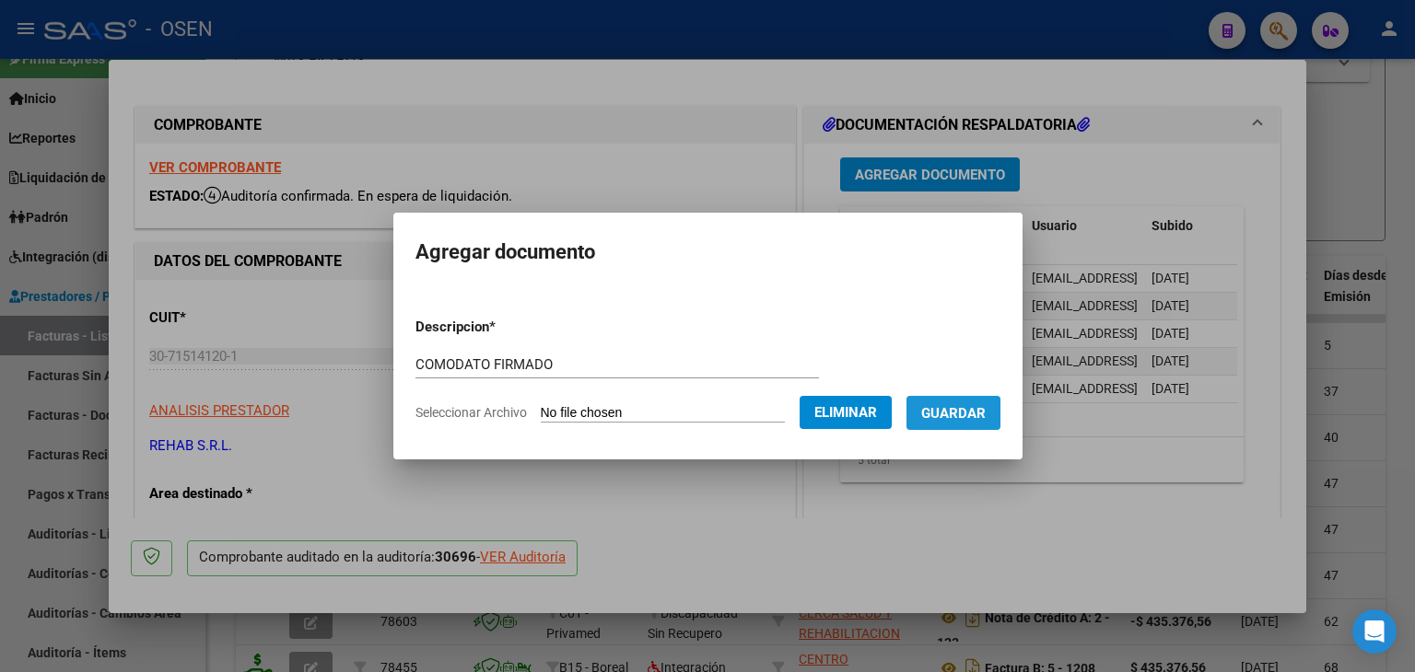
click at [980, 413] on span "Guardar" at bounding box center [953, 413] width 64 height 17
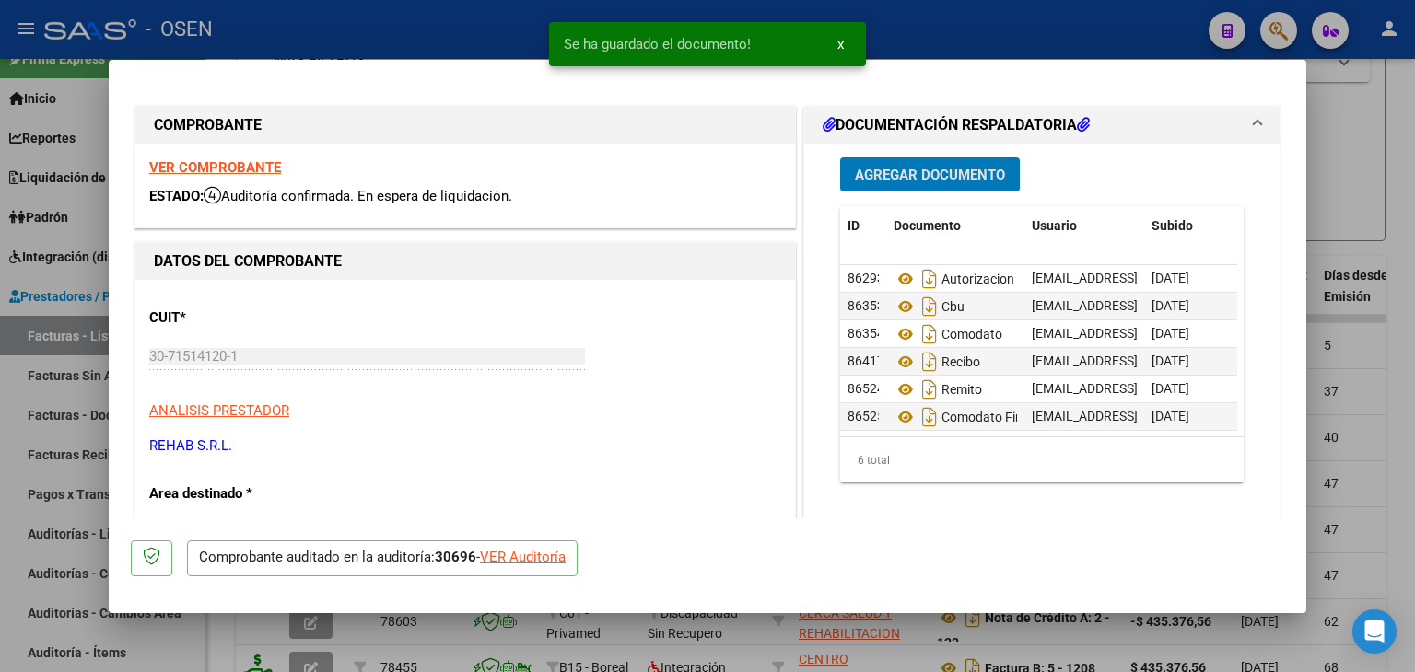
click at [1414, 361] on div at bounding box center [707, 336] width 1415 height 672
type input "$ 0,00"
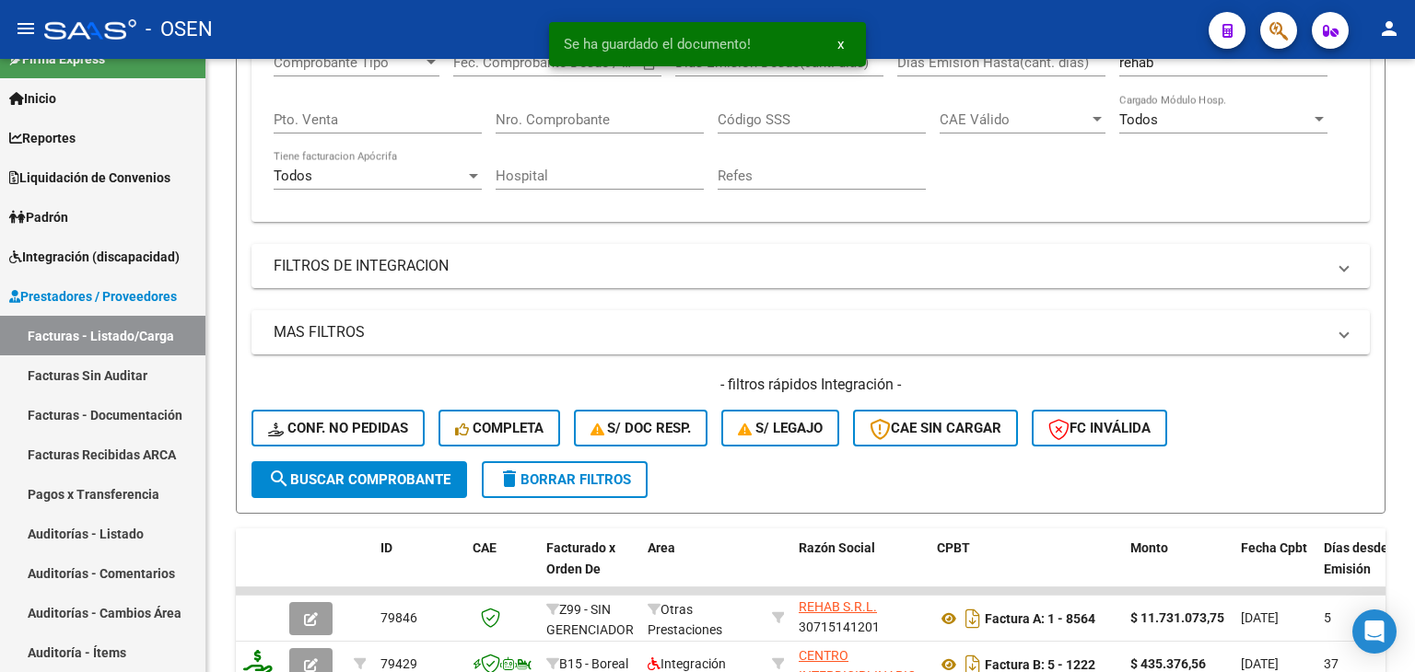
scroll to position [0, 0]
